Goal: Find specific page/section: Find specific page/section

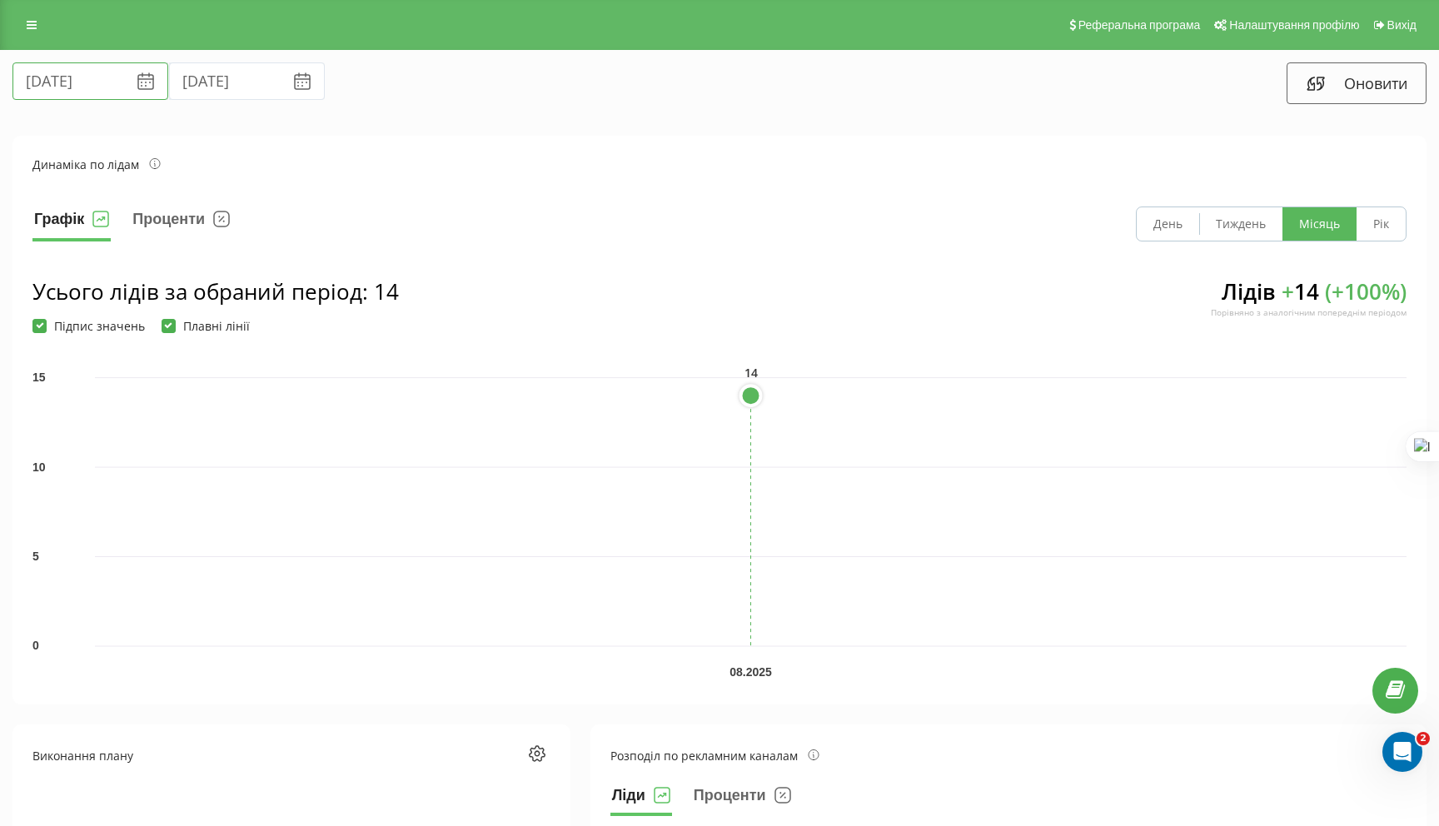
click at [86, 83] on input "[DATE]" at bounding box center [90, 80] width 156 height 37
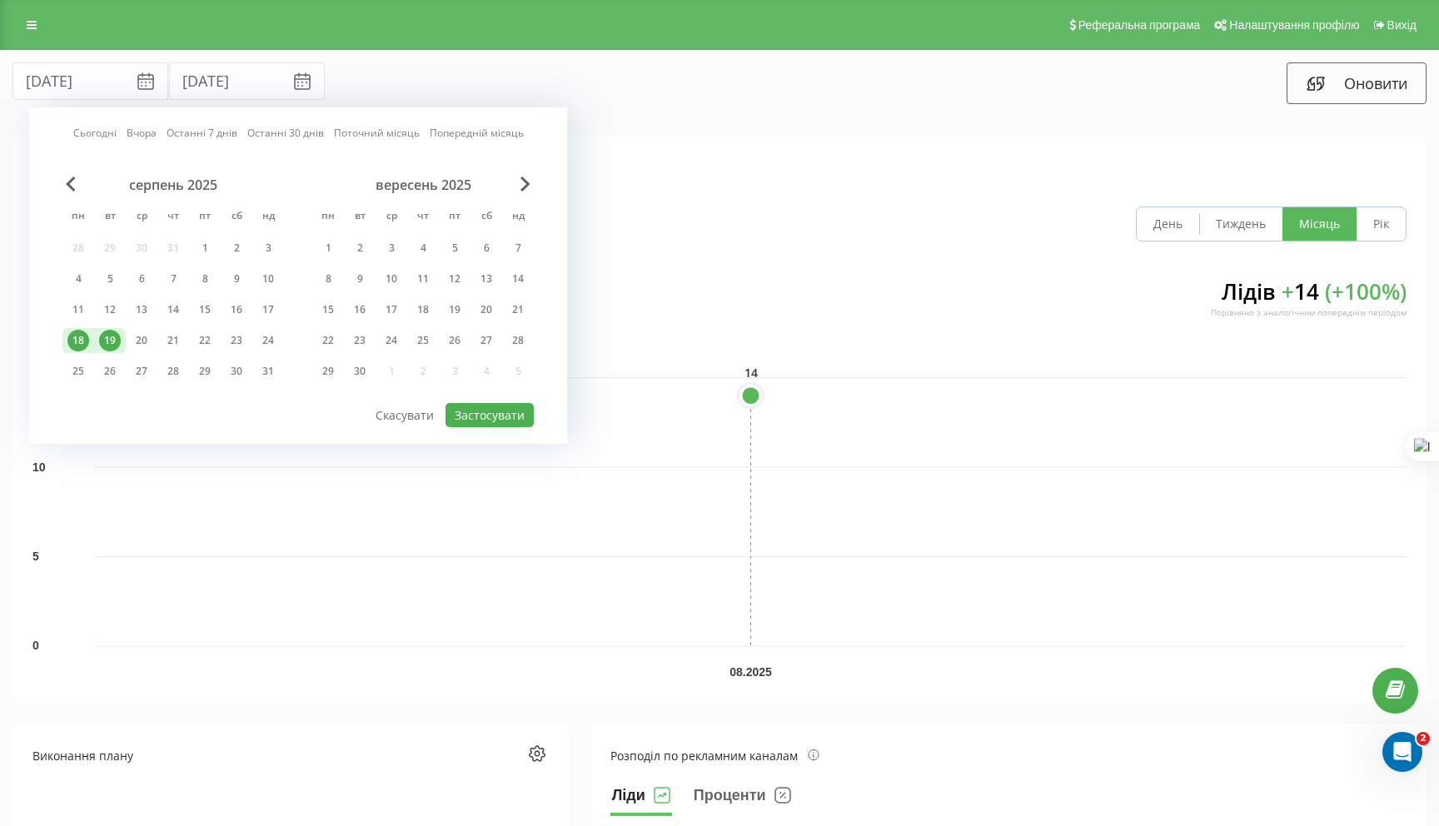
click at [76, 336] on div "18" at bounding box center [78, 341] width 22 height 22
click at [127, 337] on div "20" at bounding box center [142, 340] width 32 height 25
click at [501, 411] on button "Застосувати" at bounding box center [490, 415] width 88 height 24
type input "[DATE]"
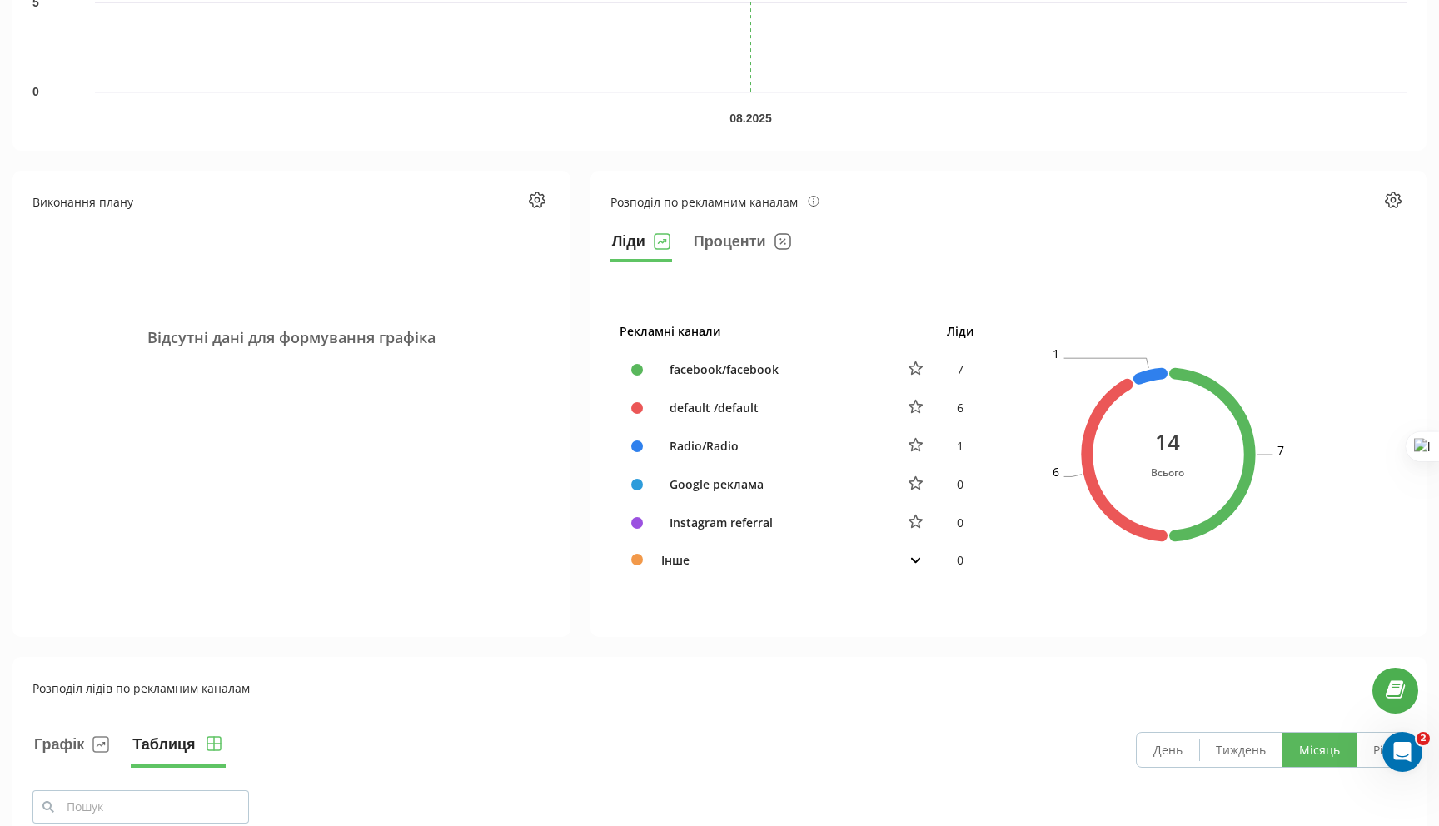
scroll to position [555, 0]
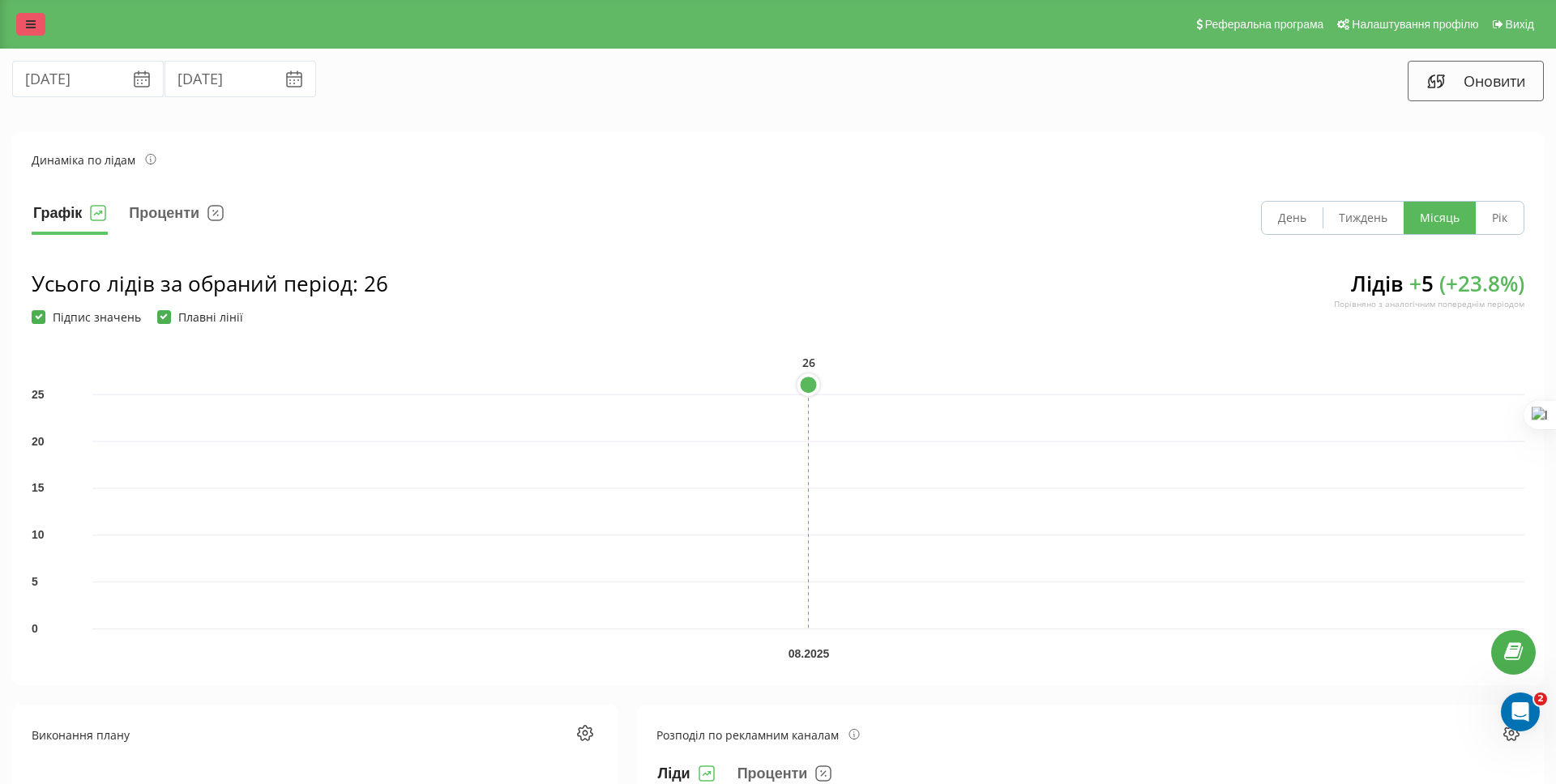
click at [31, 26] on icon at bounding box center [31, 24] width 10 height 12
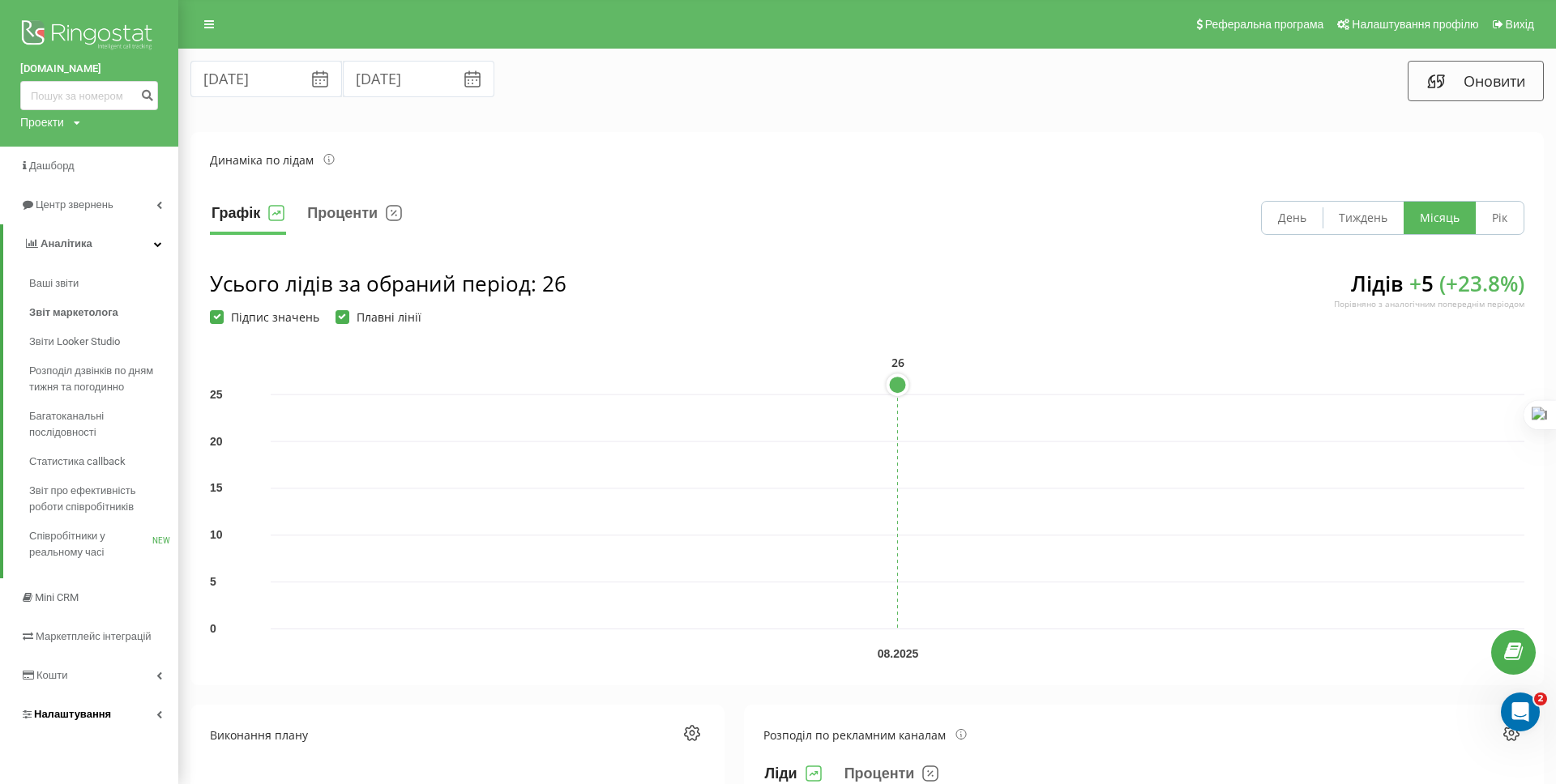
click at [118, 707] on link "Налаштування" at bounding box center [89, 715] width 178 height 39
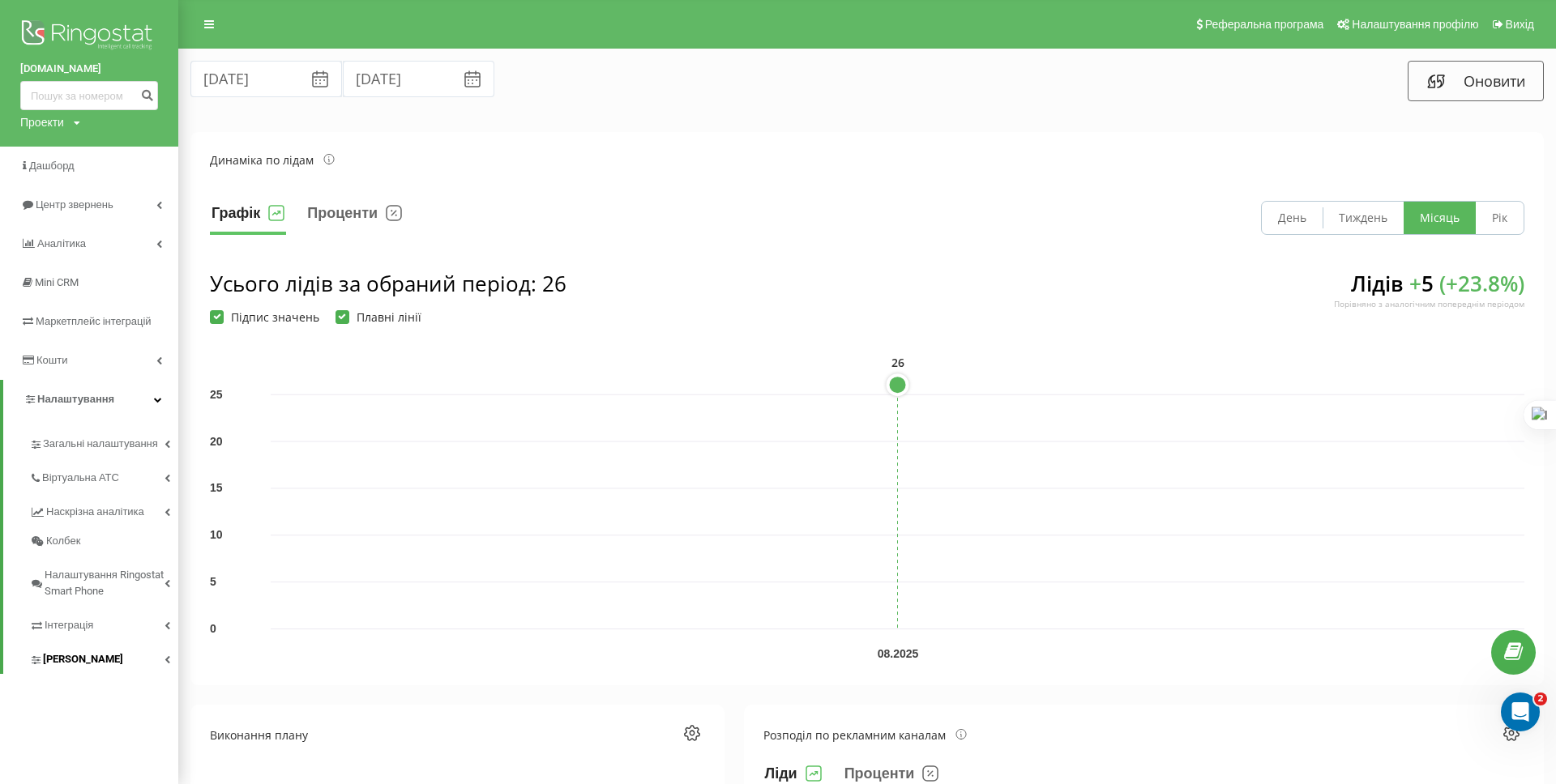
click at [115, 654] on link "[PERSON_NAME]" at bounding box center [103, 657] width 149 height 34
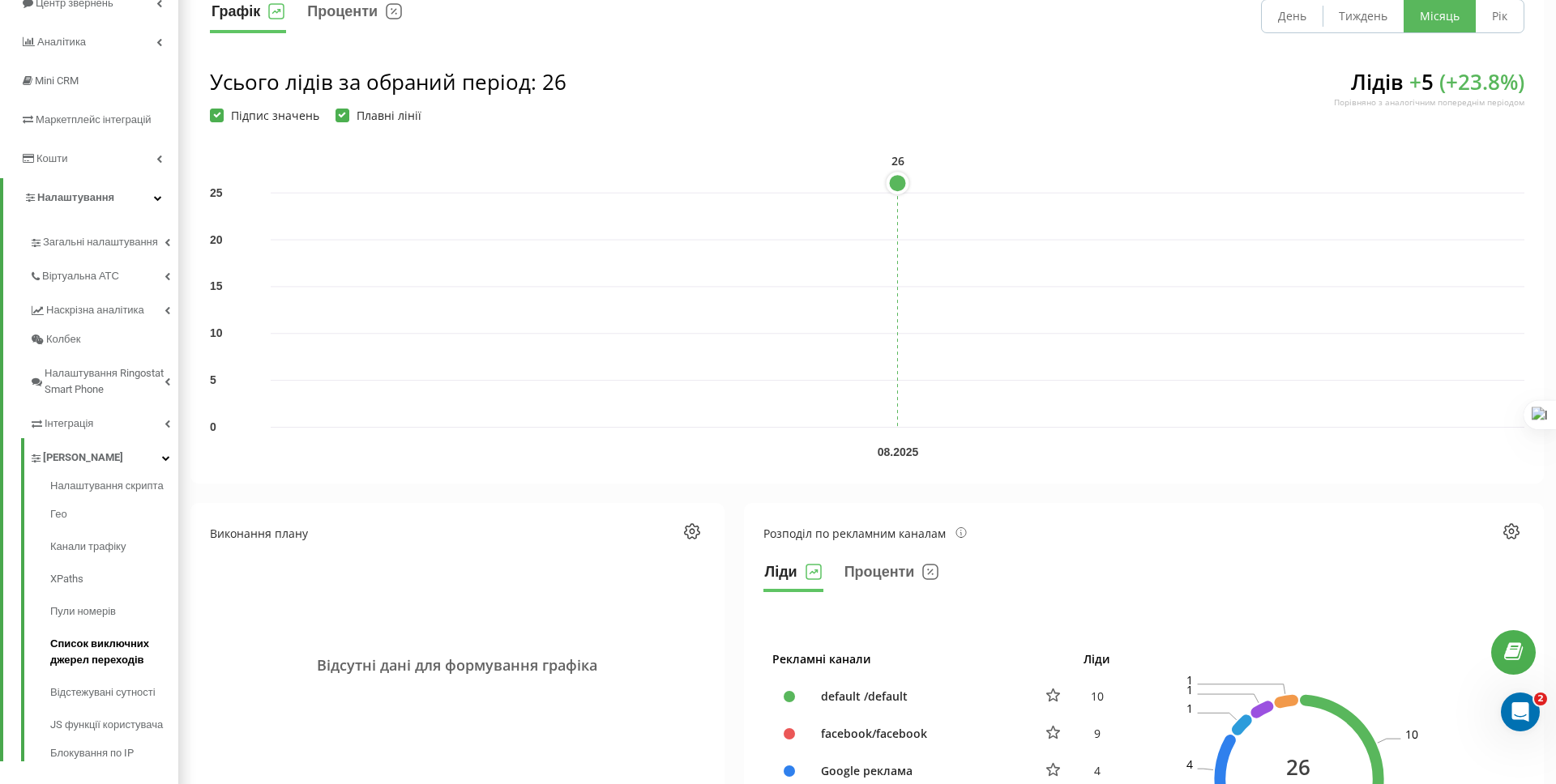
scroll to position [216, 0]
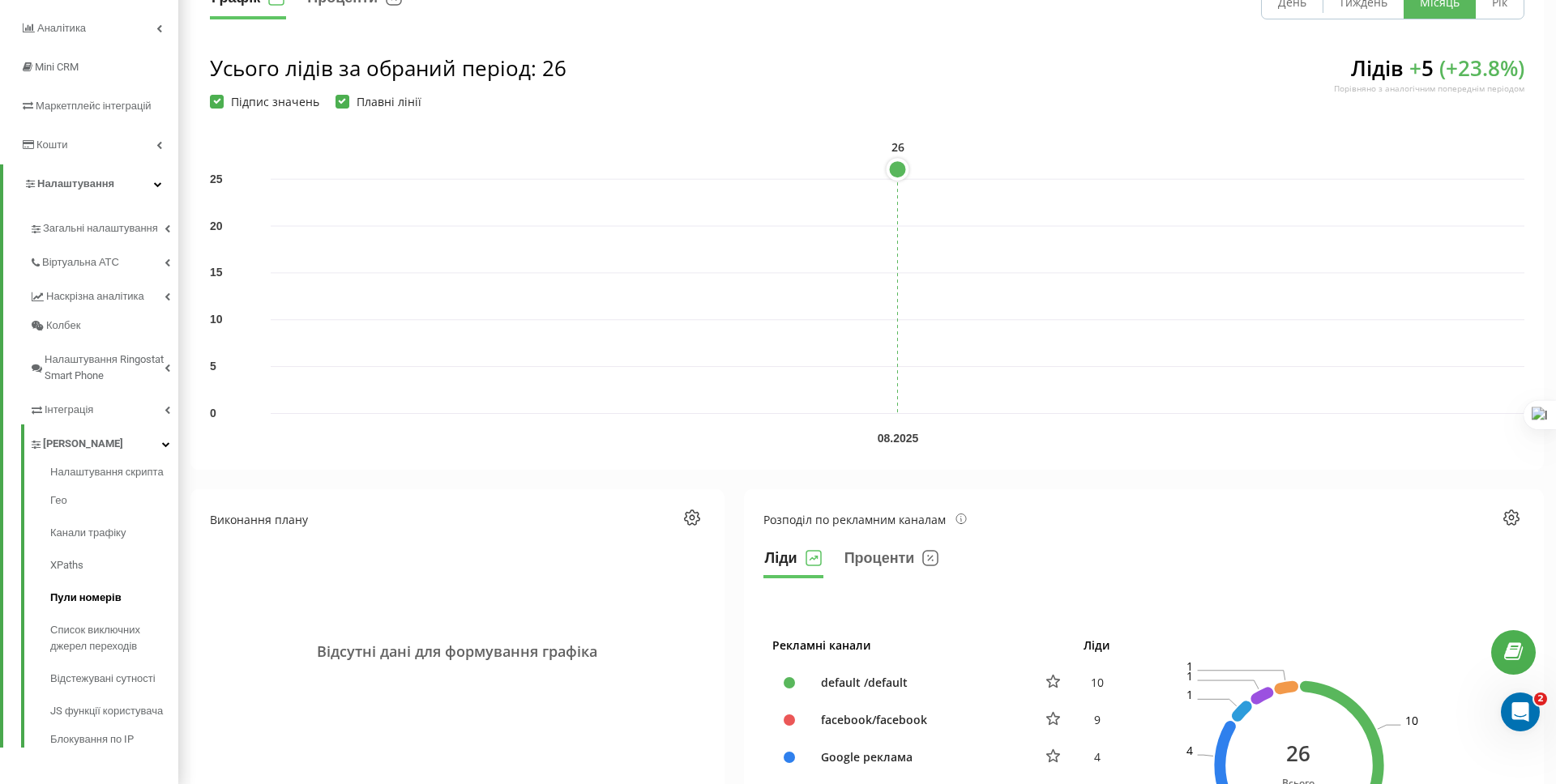
click at [86, 595] on span "Пули номерів" at bounding box center [86, 597] width 71 height 17
